Goal: Transaction & Acquisition: Obtain resource

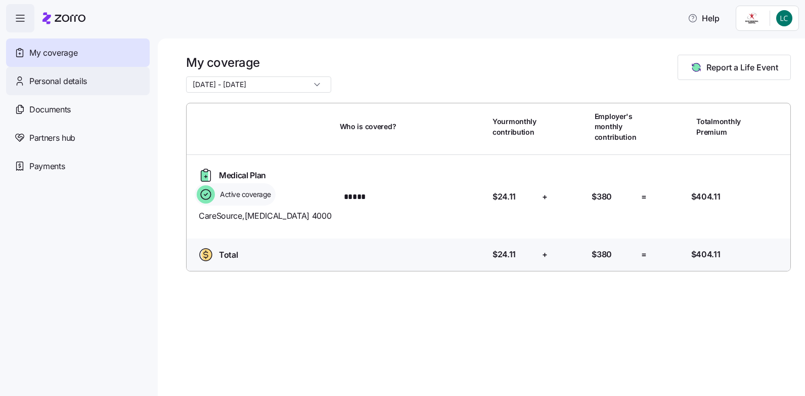
click at [59, 85] on span "Personal details" at bounding box center [58, 81] width 58 height 13
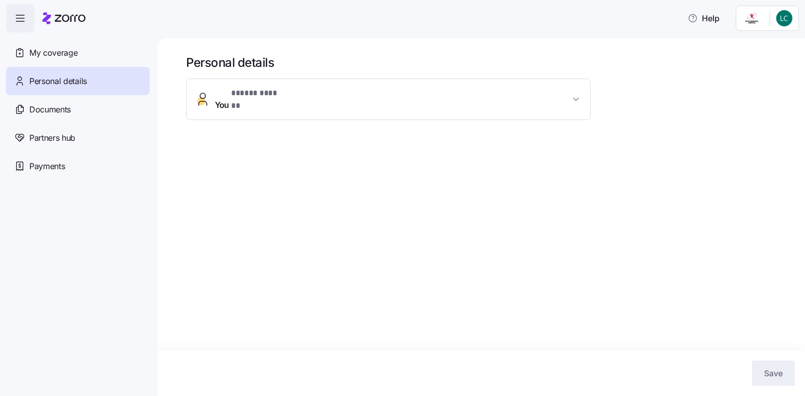
click at [255, 104] on button "You * ***** ****** *" at bounding box center [389, 99] width 404 height 40
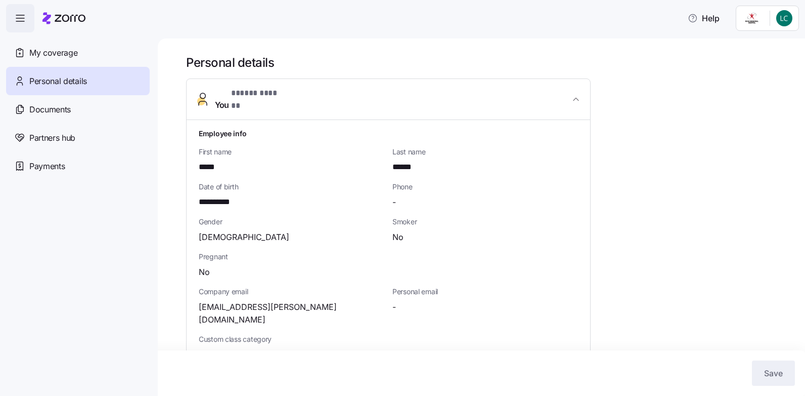
scroll to position [108, 0]
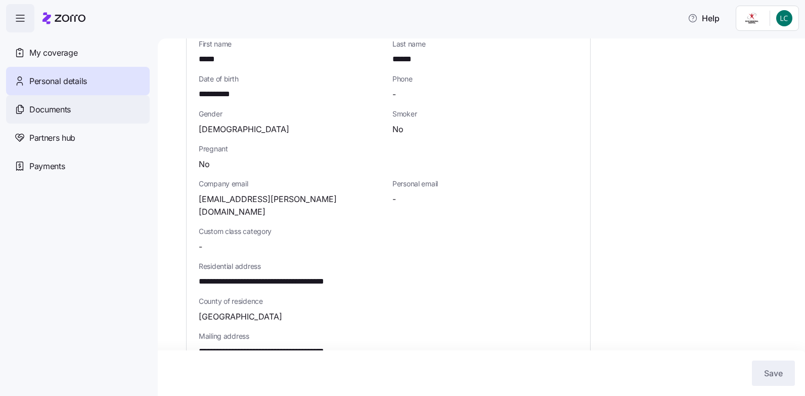
click at [55, 108] on span "Documents" at bounding box center [49, 109] width 41 height 13
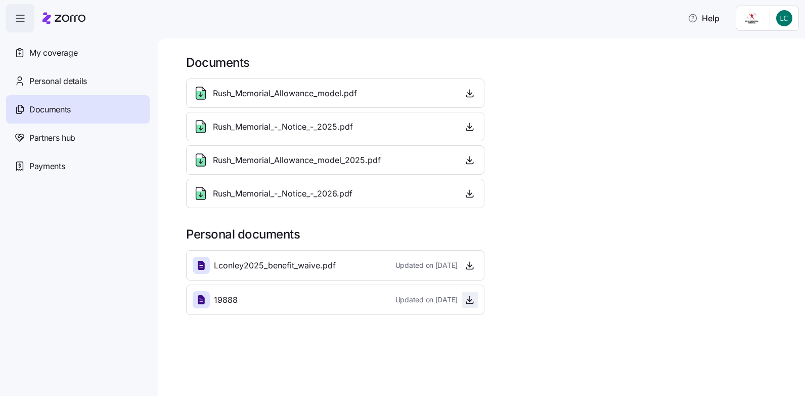
click at [467, 303] on icon "button" at bounding box center [469, 303] width 7 height 2
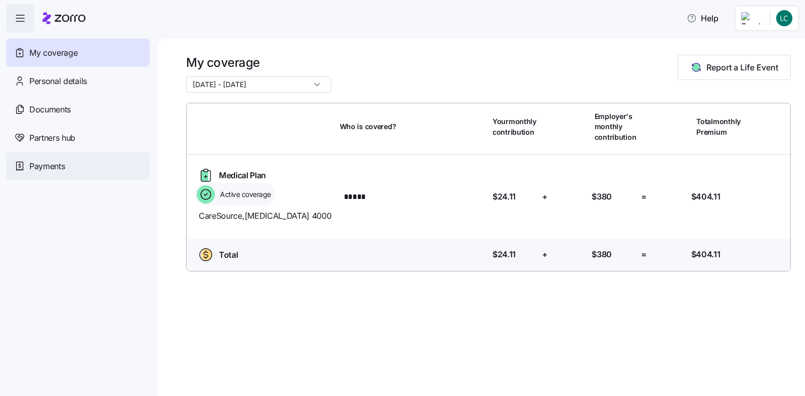
click at [52, 165] on span "Payments" at bounding box center [46, 166] width 35 height 13
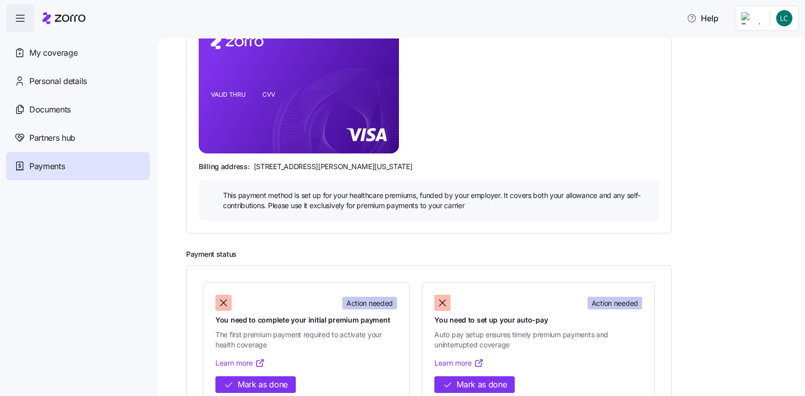
scroll to position [200, 0]
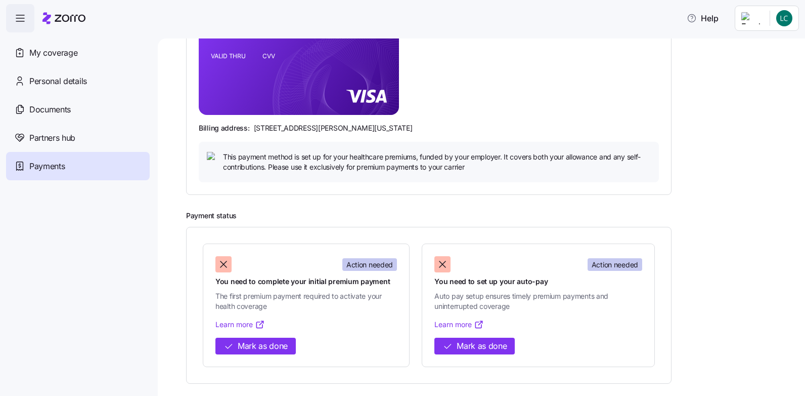
click at [244, 325] on link "Learn more" at bounding box center [241, 324] width 50 height 10
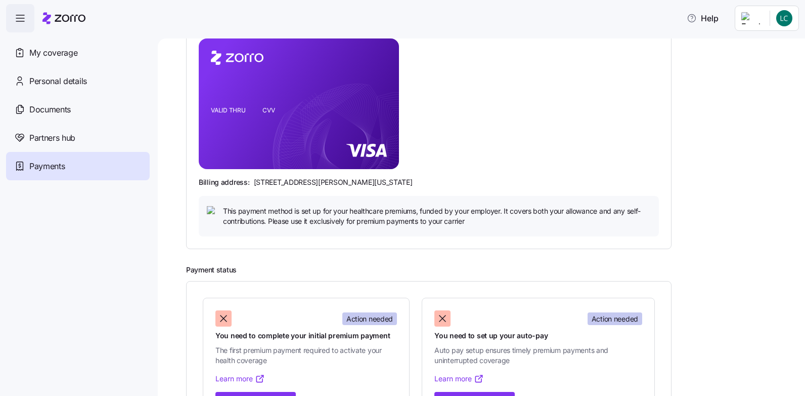
scroll to position [0, 0]
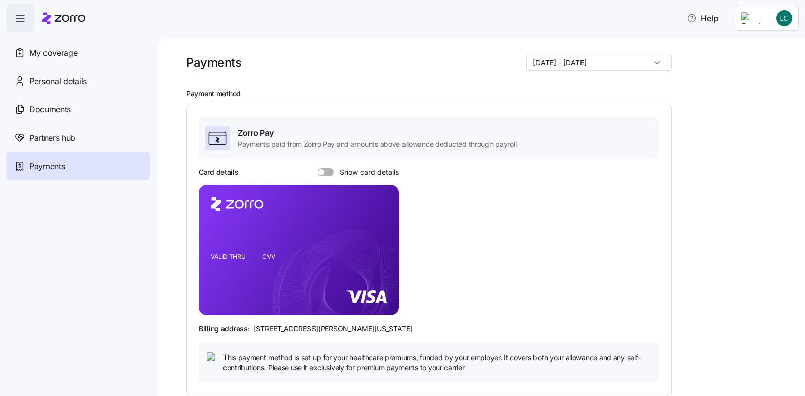
click at [61, 167] on span "Payments" at bounding box center [46, 166] width 35 height 13
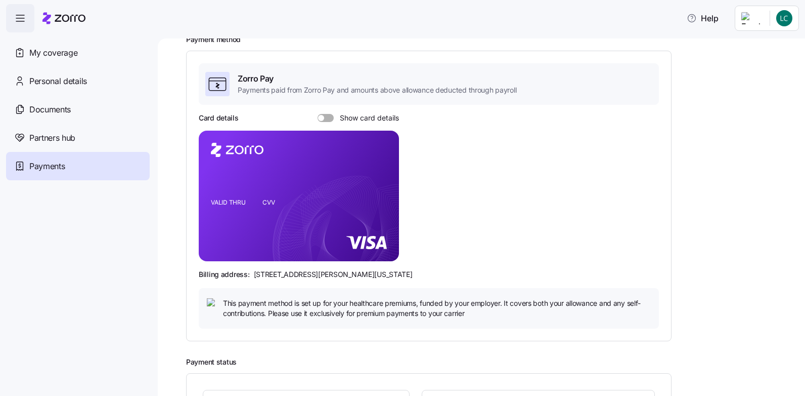
scroll to position [162, 0]
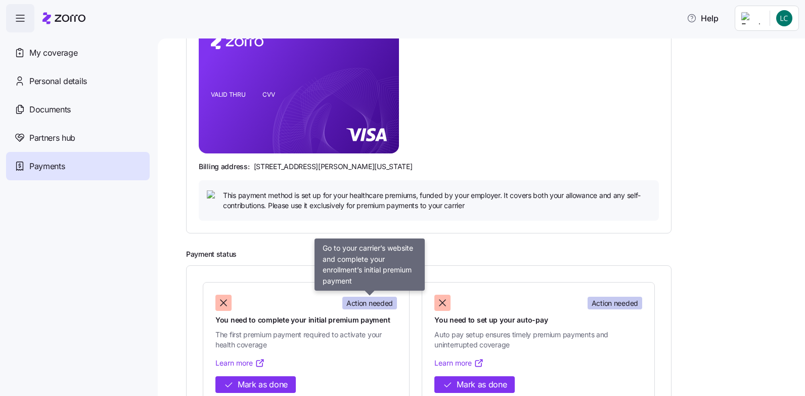
click at [367, 308] on span "Action needed" at bounding box center [370, 303] width 47 height 10
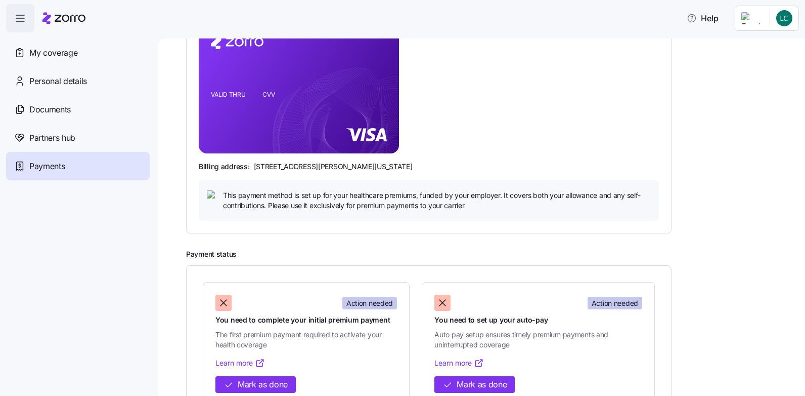
click at [379, 307] on span "Action needed" at bounding box center [370, 303] width 47 height 10
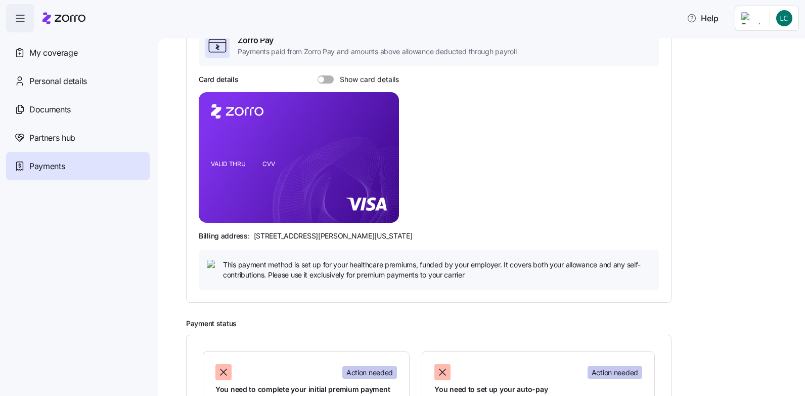
scroll to position [0, 0]
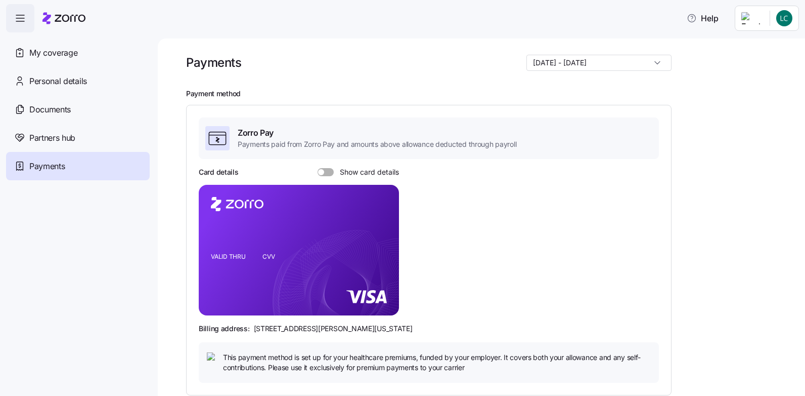
click at [327, 175] on span at bounding box center [329, 172] width 10 height 8
click at [318, 168] on input "Show card details" at bounding box center [318, 168] width 0 height 0
click at [53, 108] on span "Documents" at bounding box center [49, 109] width 41 height 13
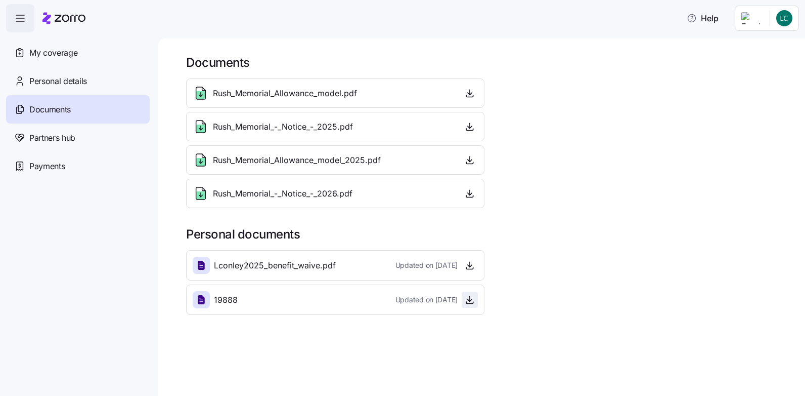
click at [472, 301] on icon "button" at bounding box center [470, 299] width 10 height 10
click at [475, 193] on span "button" at bounding box center [469, 193] width 15 height 15
click at [469, 193] on icon "button" at bounding box center [470, 193] width 10 height 10
click at [471, 94] on icon "button" at bounding box center [470, 93] width 10 height 10
click at [466, 126] on icon "button" at bounding box center [470, 126] width 10 height 10
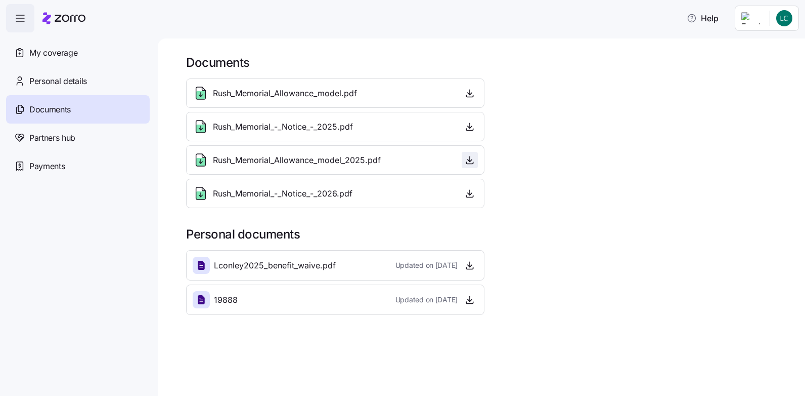
click at [470, 161] on icon "button" at bounding box center [470, 160] width 4 height 2
click at [62, 75] on span "Personal details" at bounding box center [58, 81] width 58 height 13
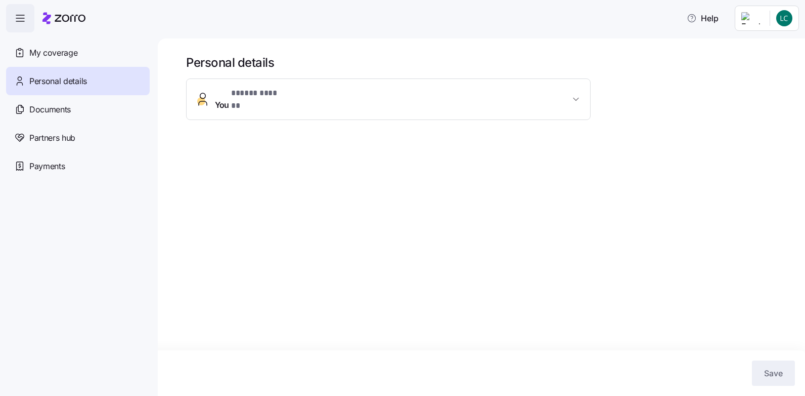
click at [287, 91] on span "You * ***** ****** *" at bounding box center [392, 99] width 355 height 24
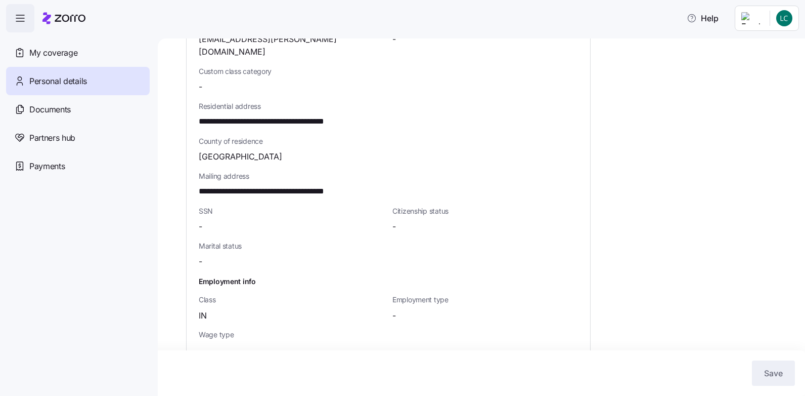
scroll to position [269, 0]
click at [752, 19] on html "**********" at bounding box center [402, 195] width 805 height 390
click at [59, 57] on html "**********" at bounding box center [402, 195] width 805 height 390
click at [16, 14] on icon "button" at bounding box center [20, 18] width 12 height 12
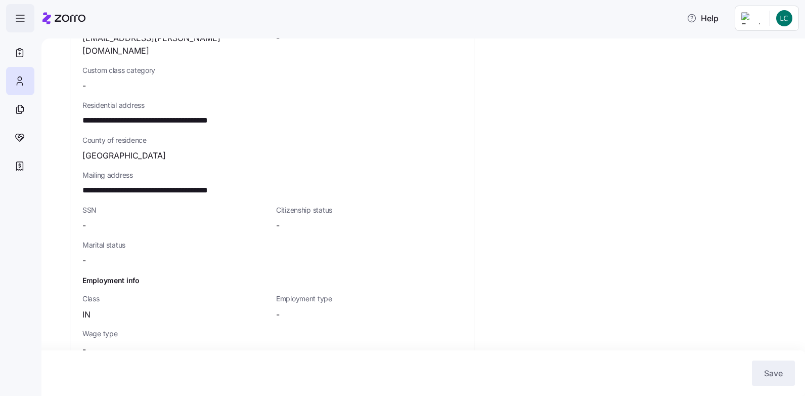
click at [16, 14] on icon "button" at bounding box center [20, 18] width 12 height 12
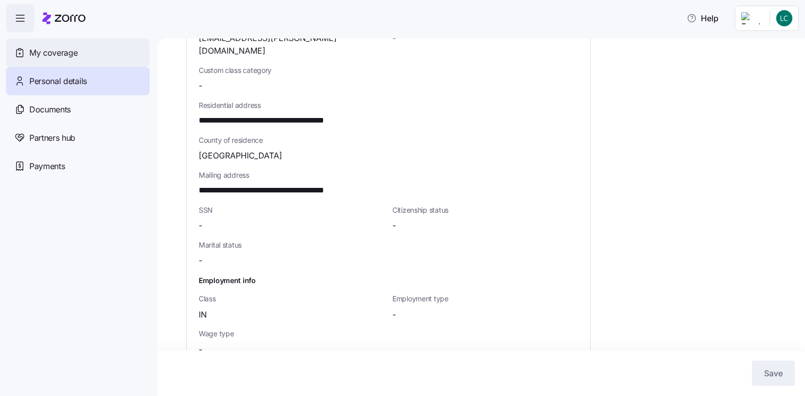
click at [63, 54] on span "My coverage" at bounding box center [53, 53] width 48 height 13
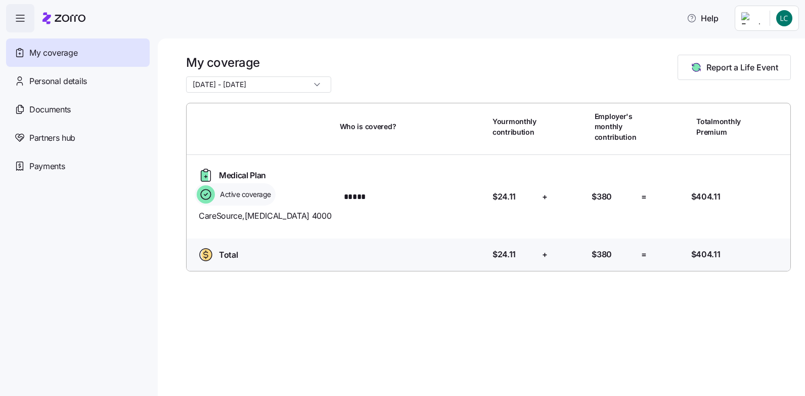
click at [212, 194] on icon at bounding box center [206, 194] width 18 height 18
click at [207, 163] on div "Medical Plan Active coverage CareSource , Diabetes 4000 Who is covered? ***** Y…" at bounding box center [489, 196] width 612 height 83
drag, startPoint x: 527, startPoint y: 185, endPoint x: 414, endPoint y: 210, distance: 115.6
click at [414, 210] on div "Medical Plan Active coverage CareSource , Diabetes 4000 Who is covered? ***** Y…" at bounding box center [489, 196] width 596 height 67
click at [381, 220] on div "Medical Plan Active coverage CareSource , Diabetes 4000 Who is covered? ***** Y…" at bounding box center [489, 196] width 596 height 67
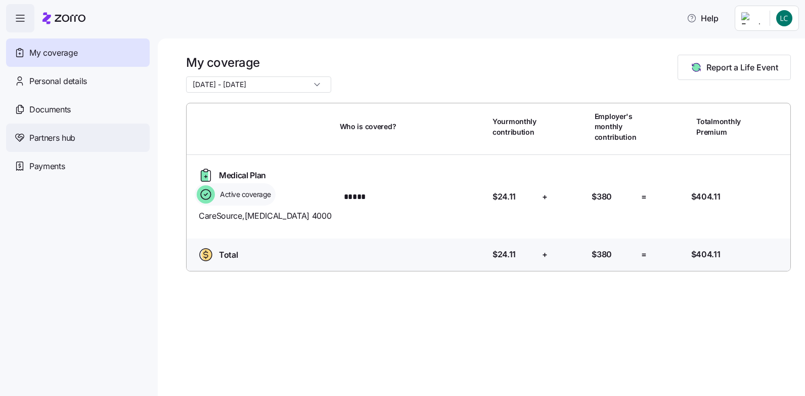
click at [62, 133] on span "Partners hub" at bounding box center [52, 138] width 46 height 13
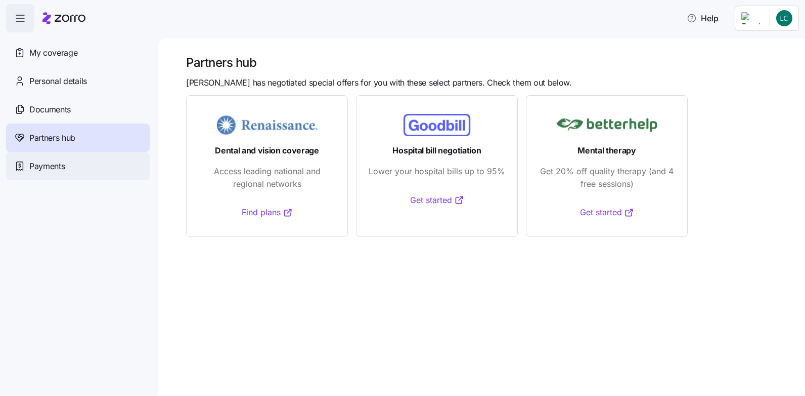
click at [62, 165] on span "Payments" at bounding box center [46, 166] width 35 height 13
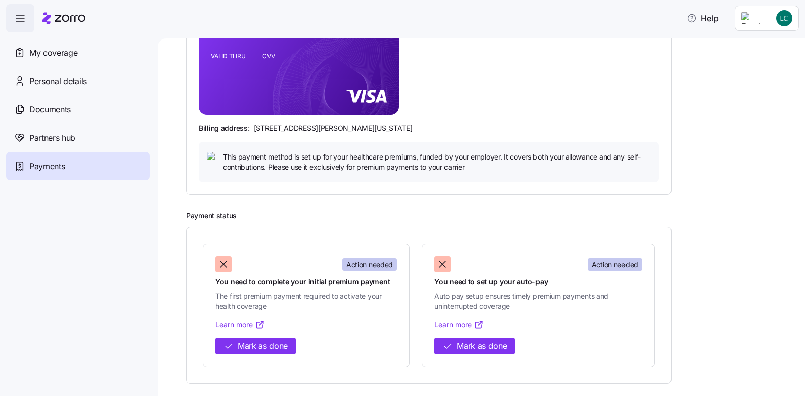
scroll to position [146, 0]
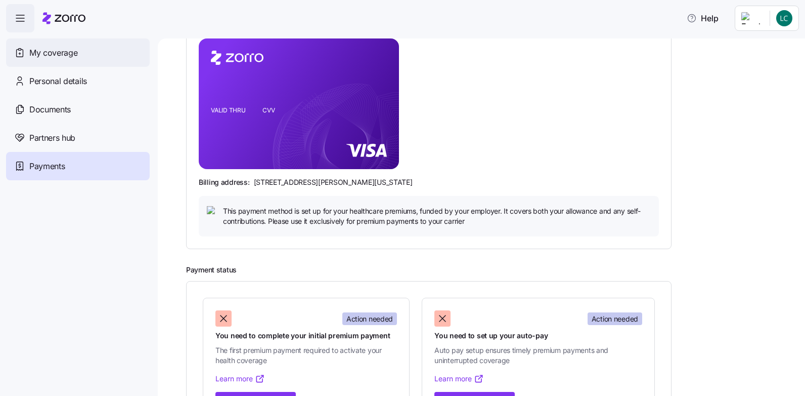
click at [63, 56] on span "My coverage" at bounding box center [53, 53] width 48 height 13
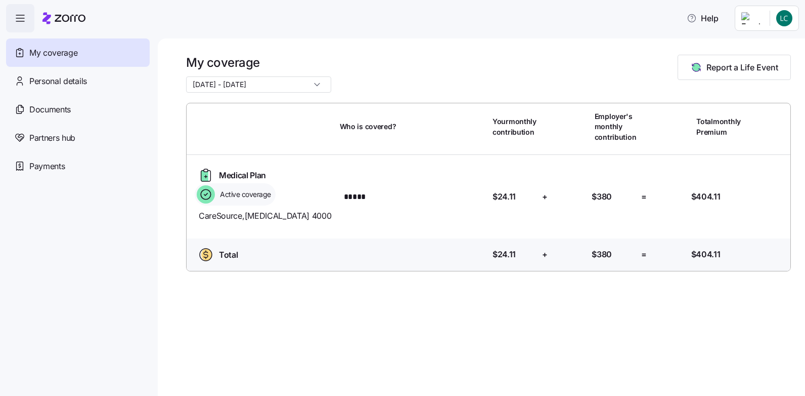
click at [269, 222] on span "CareSource , Diabetes 4000" at bounding box center [265, 215] width 133 height 13
click at [53, 110] on span "Documents" at bounding box center [49, 109] width 41 height 13
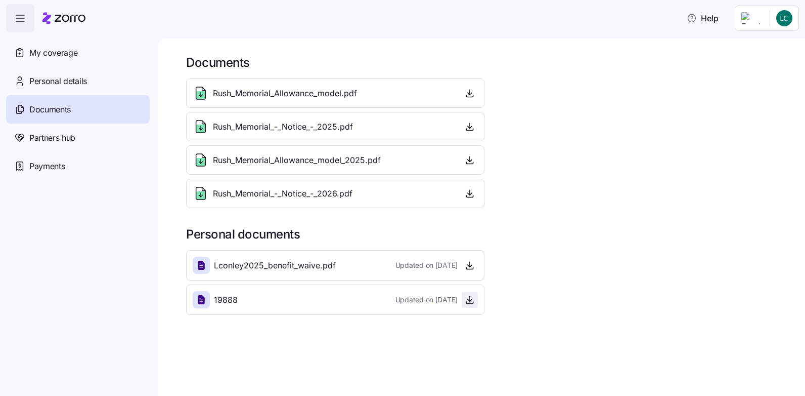
click at [471, 300] on icon "button" at bounding box center [470, 299] width 10 height 10
click at [79, 79] on span "Personal details" at bounding box center [58, 81] width 58 height 13
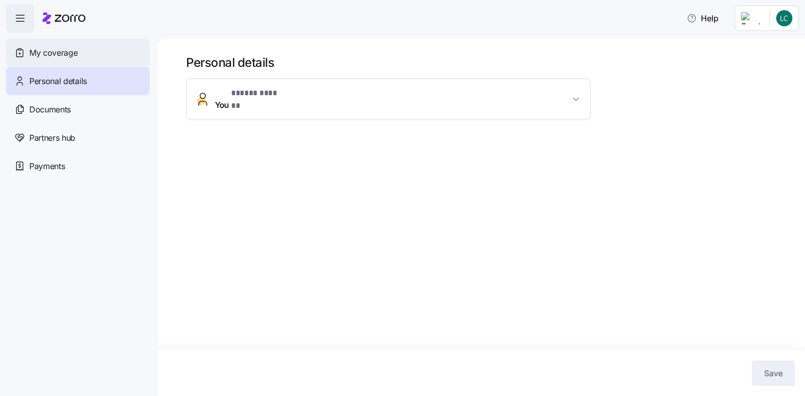
click at [60, 54] on span "My coverage" at bounding box center [53, 53] width 48 height 13
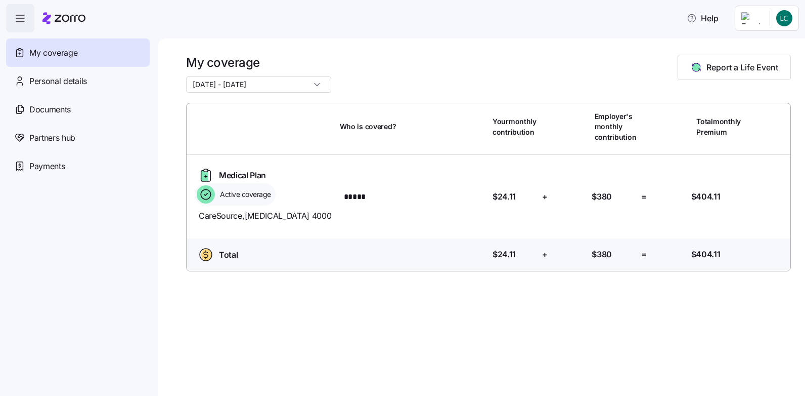
click at [306, 85] on input "[DATE] - [DATE]" at bounding box center [258, 84] width 145 height 16
click at [247, 111] on span "[DATE] - [DATE]" at bounding box center [222, 109] width 54 height 11
click at [786, 21] on html "Help My coverage Personal details Documents Partners hub Payments My coverage 1…" at bounding box center [402, 195] width 805 height 390
click at [771, 46] on div "My settings" at bounding box center [764, 45] width 53 height 11
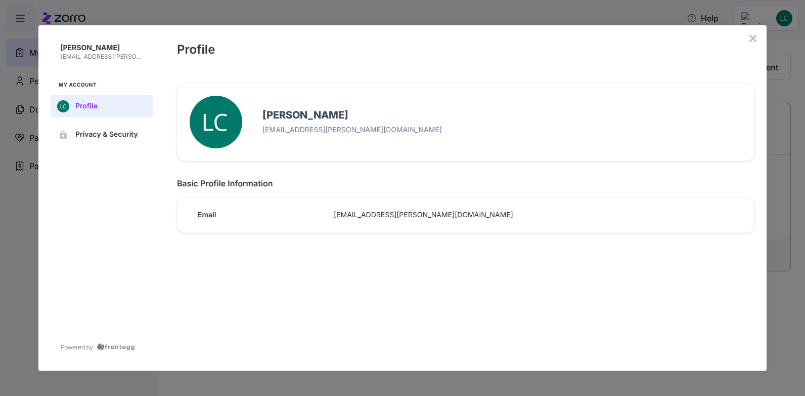
click at [754, 37] on icon "close admin-box" at bounding box center [753, 38] width 7 height 7
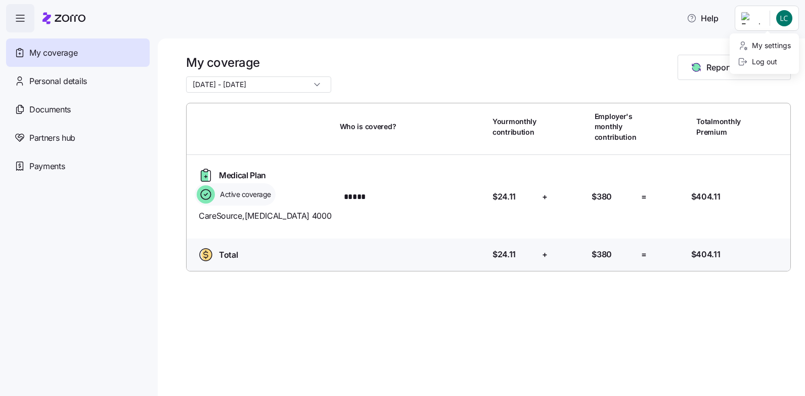
click at [753, 14] on html "Help My coverage Personal details Documents Partners hub Payments My coverage 1…" at bounding box center [402, 195] width 805 height 390
click at [755, 50] on div "My settings" at bounding box center [764, 45] width 53 height 11
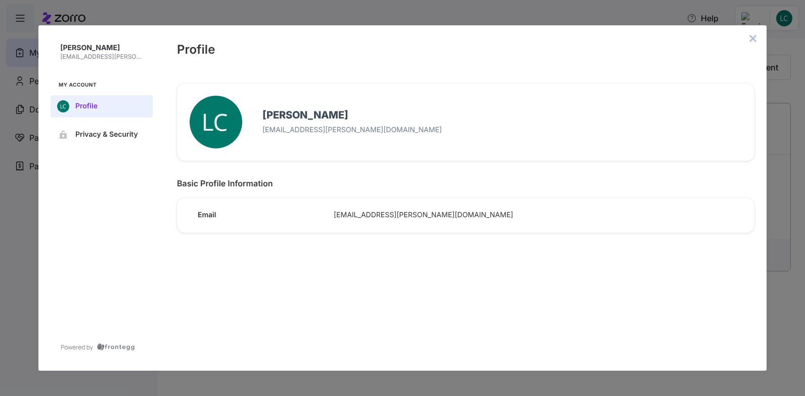
click at [752, 40] on icon "close admin-box" at bounding box center [753, 38] width 7 height 7
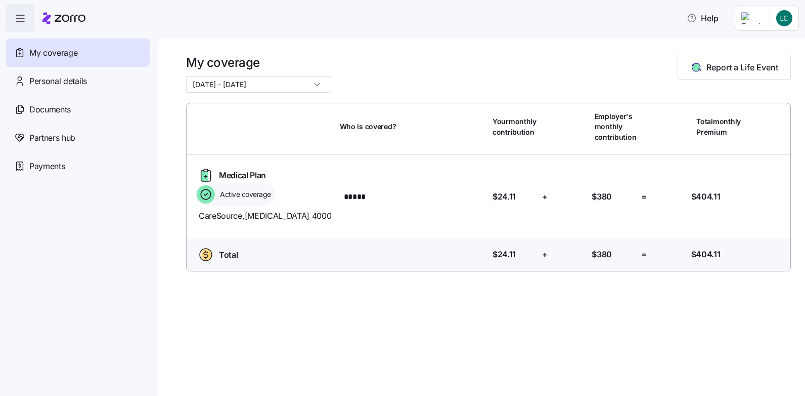
click at [267, 216] on span "CareSource , Diabetes 4000" at bounding box center [265, 215] width 133 height 13
click at [223, 192] on span "Active coverage" at bounding box center [244, 194] width 54 height 10
click at [229, 173] on span "Medical Plan" at bounding box center [242, 175] width 47 height 13
click at [49, 166] on span "Payments" at bounding box center [46, 166] width 35 height 13
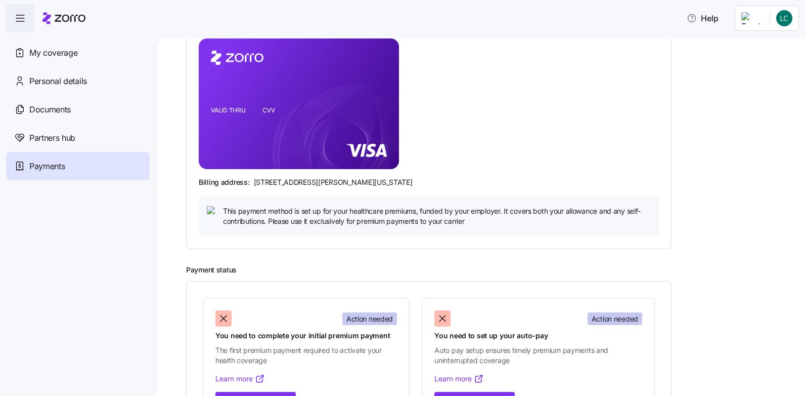
scroll to position [200, 0]
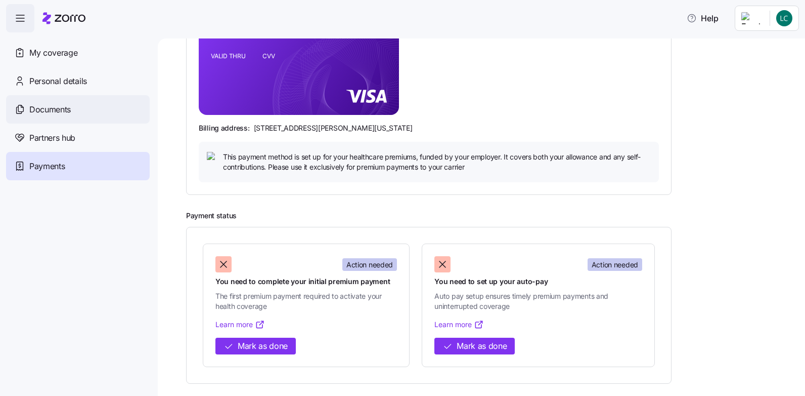
click at [63, 105] on span "Documents" at bounding box center [49, 109] width 41 height 13
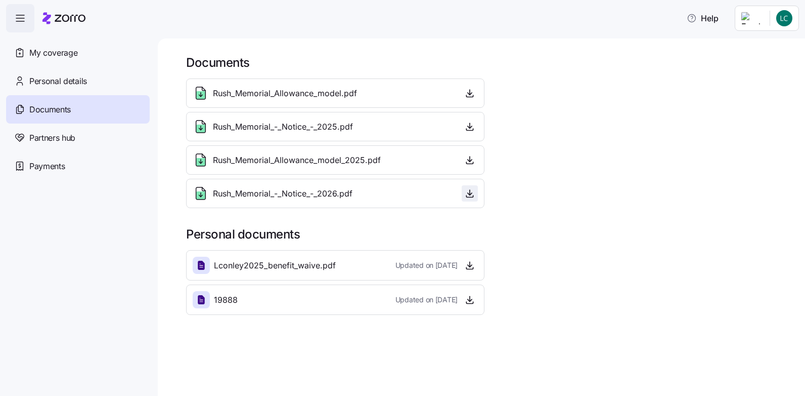
click at [476, 193] on span "button" at bounding box center [469, 193] width 15 height 15
click at [468, 297] on icon "button" at bounding box center [470, 299] width 10 height 10
click at [468, 127] on icon "button" at bounding box center [470, 126] width 10 height 10
click at [468, 302] on icon "button" at bounding box center [470, 299] width 10 height 10
click at [65, 53] on span "My coverage" at bounding box center [53, 53] width 48 height 13
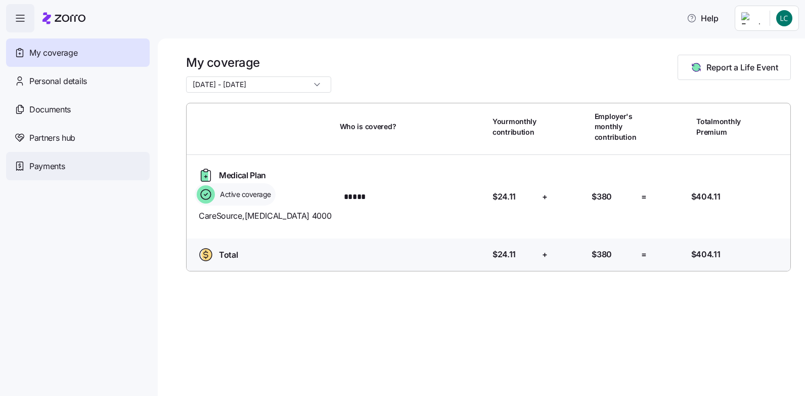
click at [47, 167] on span "Payments" at bounding box center [46, 166] width 35 height 13
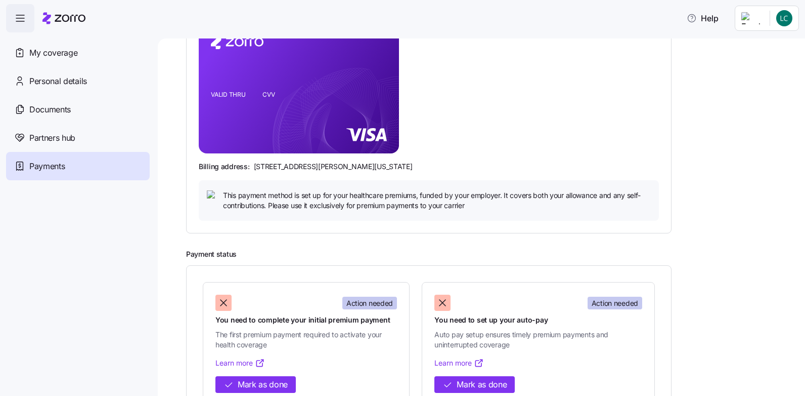
scroll to position [200, 0]
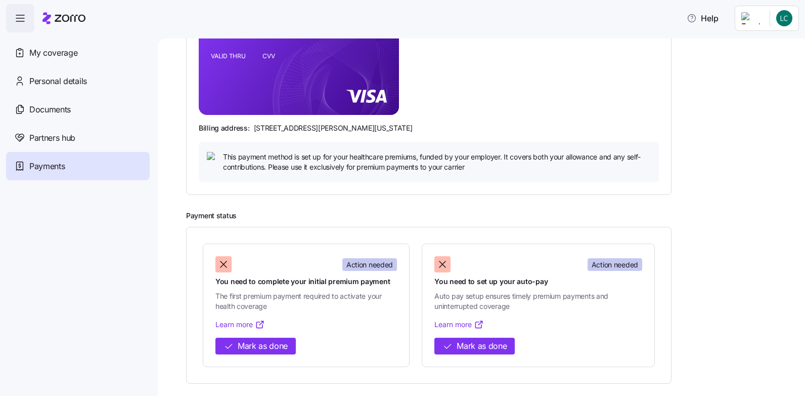
click at [241, 327] on link "Learn more" at bounding box center [241, 324] width 50 height 10
